Goal: Information Seeking & Learning: Learn about a topic

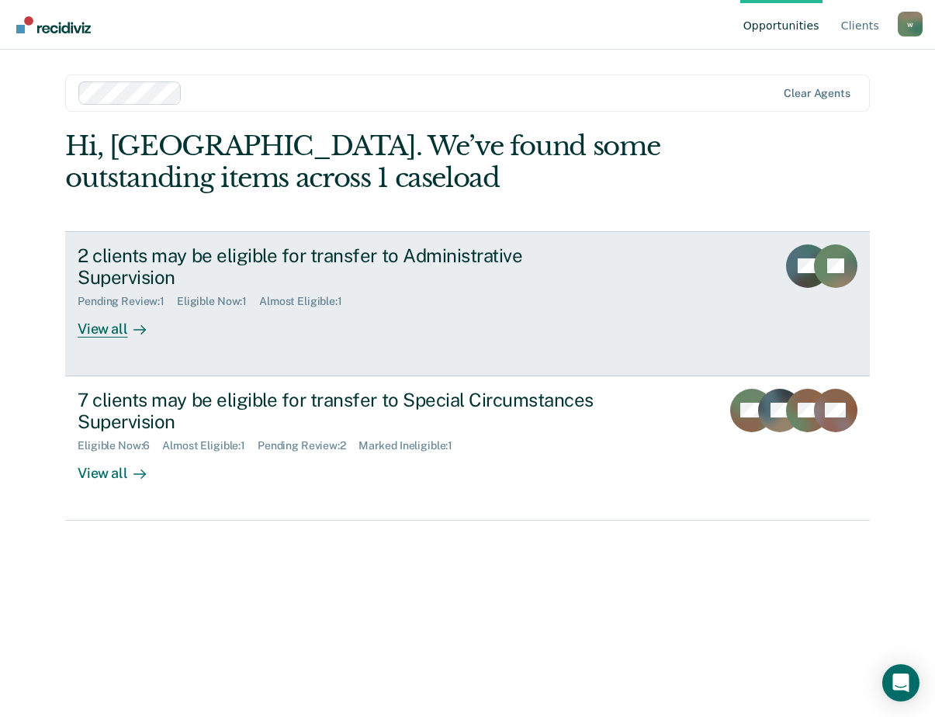
click at [123, 308] on div "View all" at bounding box center [121, 323] width 87 height 30
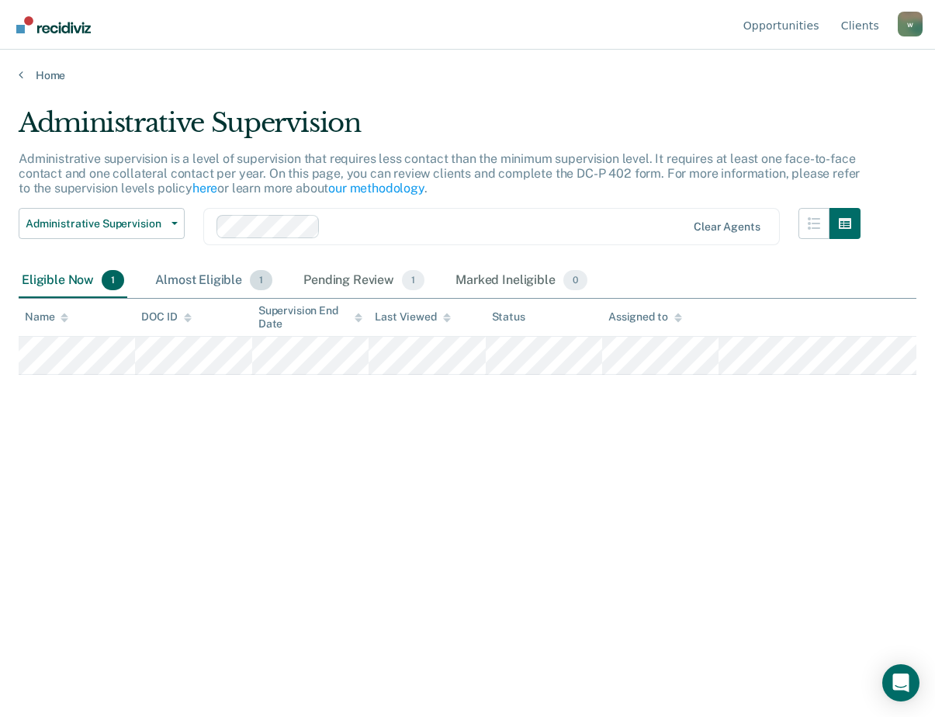
click at [222, 285] on div "Almost Eligible 1" at bounding box center [213, 281] width 123 height 34
click at [99, 278] on div "Eligible Now 1" at bounding box center [73, 281] width 109 height 34
click at [164, 239] on button "Administrative Supervision" at bounding box center [102, 223] width 166 height 31
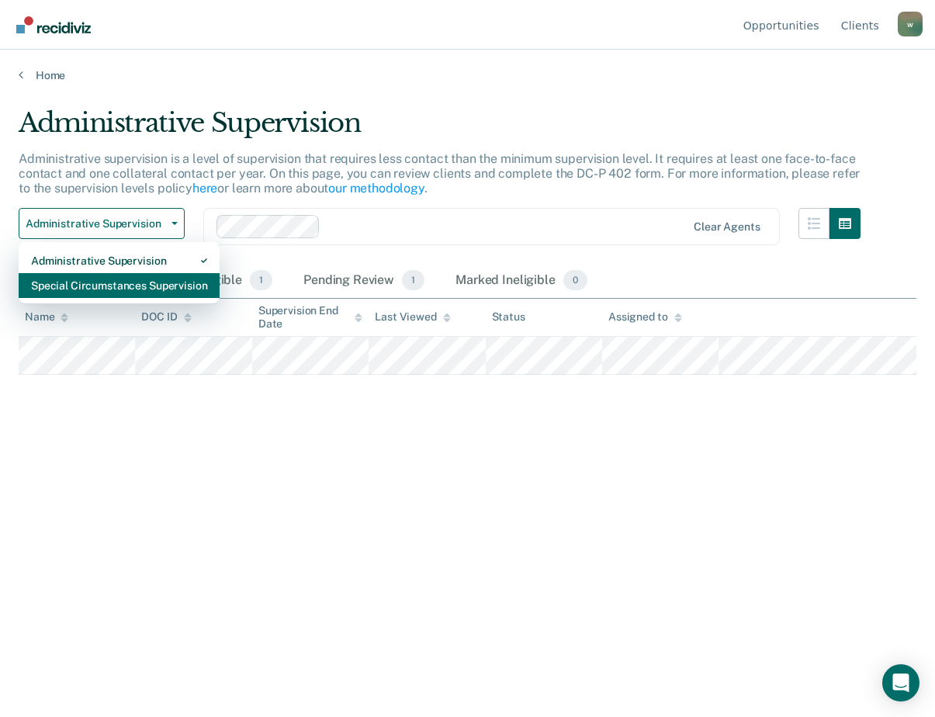
click at [100, 287] on div "Special Circumstances Supervision" at bounding box center [119, 285] width 176 height 25
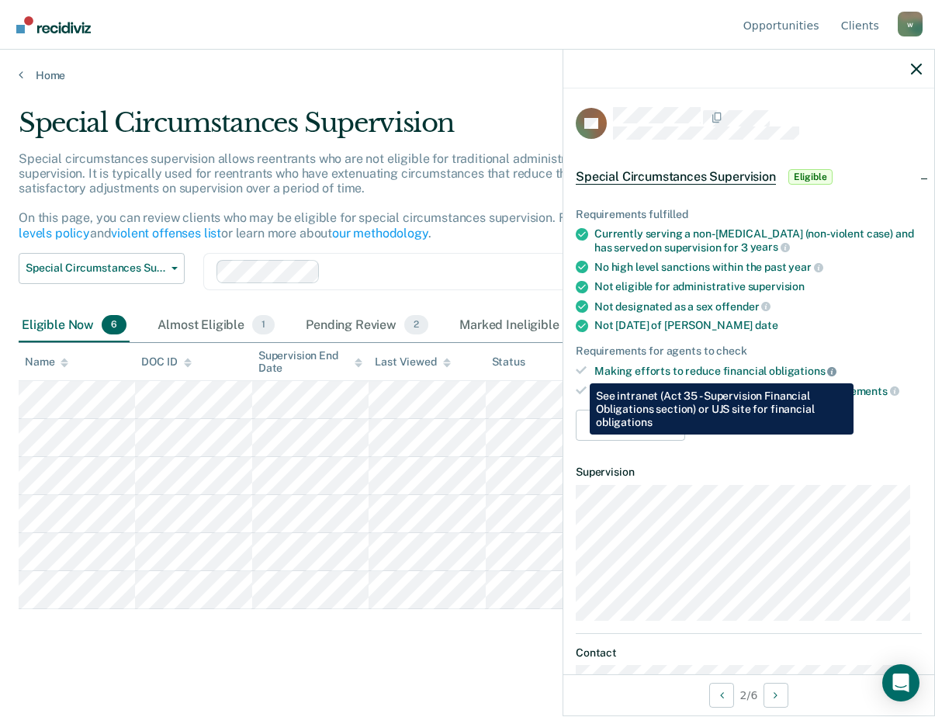
click at [827, 372] on icon at bounding box center [831, 371] width 9 height 9
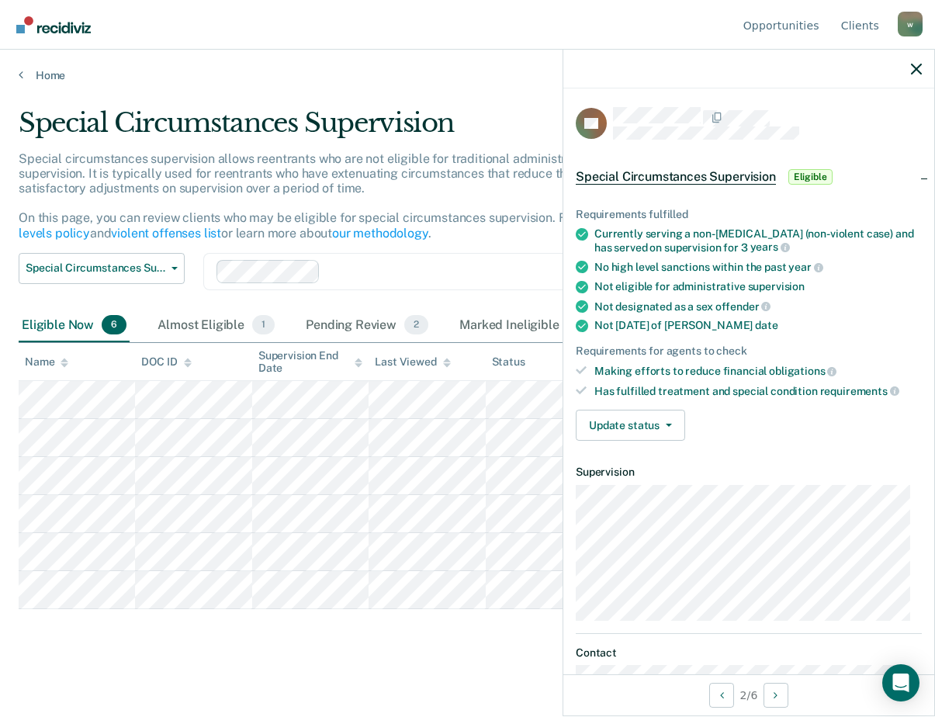
click at [580, 320] on icon at bounding box center [582, 326] width 12 height 12
click at [685, 171] on span "Special Circumstances Supervision" at bounding box center [676, 177] width 200 height 16
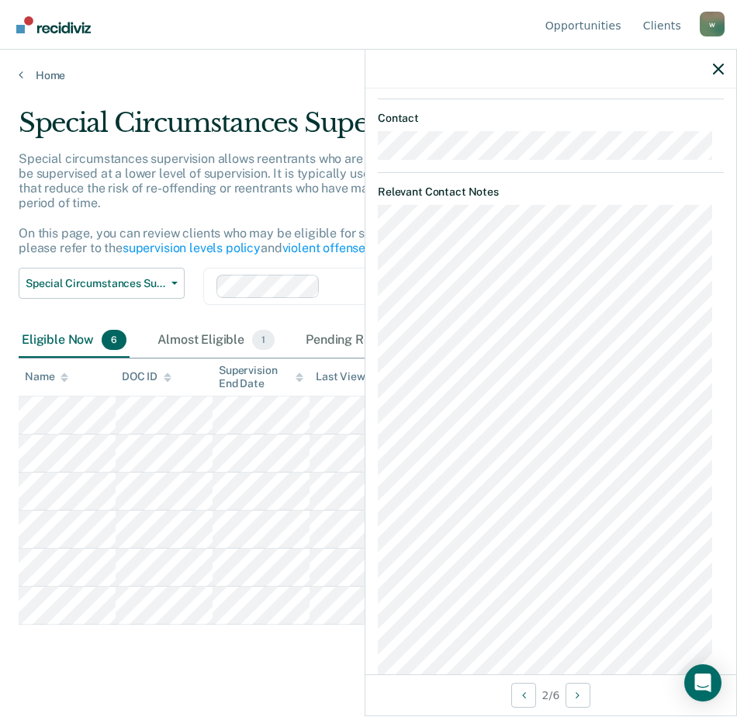
scroll to position [112, 0]
